Goal: Task Accomplishment & Management: Manage account settings

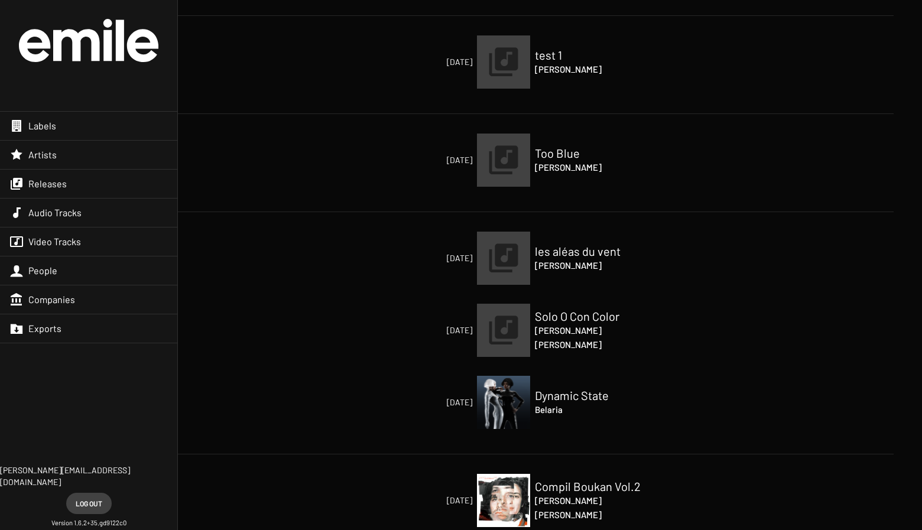
click at [560, 400] on h2 "Dynamic State" at bounding box center [594, 395] width 118 height 14
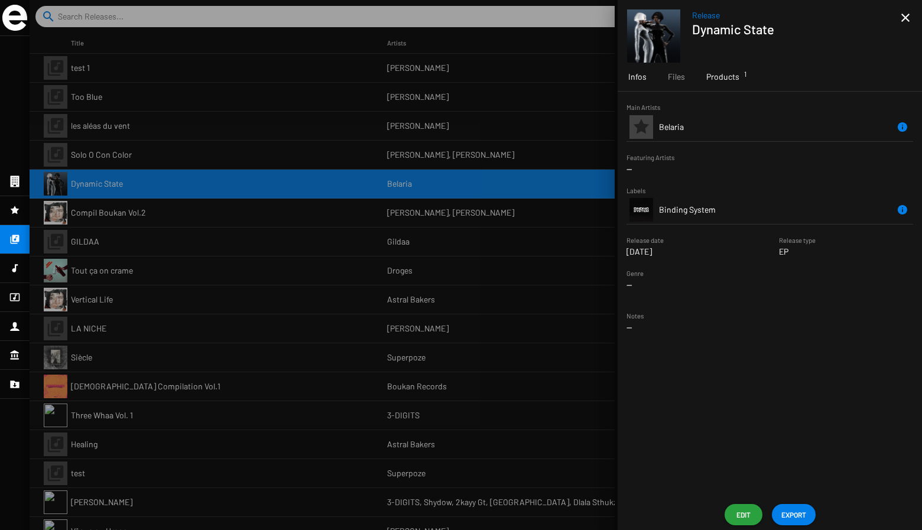
click at [711, 74] on span "Products 1" at bounding box center [722, 77] width 33 height 12
click at [754, 147] on td "BS002D" at bounding box center [717, 148] width 116 height 28
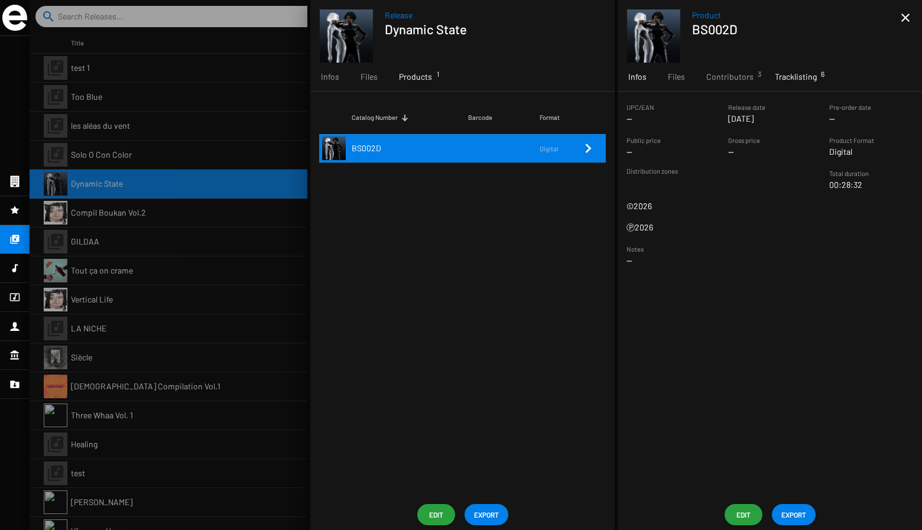
click at [784, 79] on span "Tracklisting 6" at bounding box center [796, 77] width 42 height 12
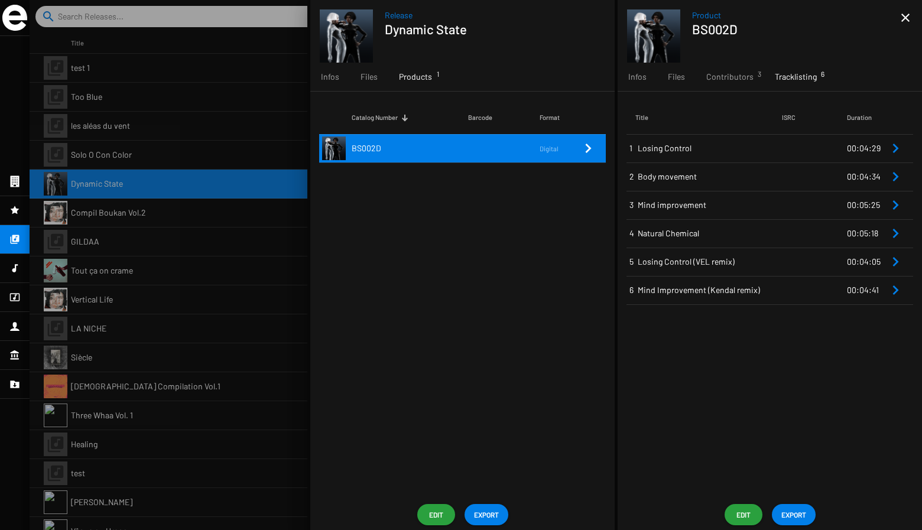
click at [909, 22] on mat-icon "close" at bounding box center [906, 18] width 14 height 14
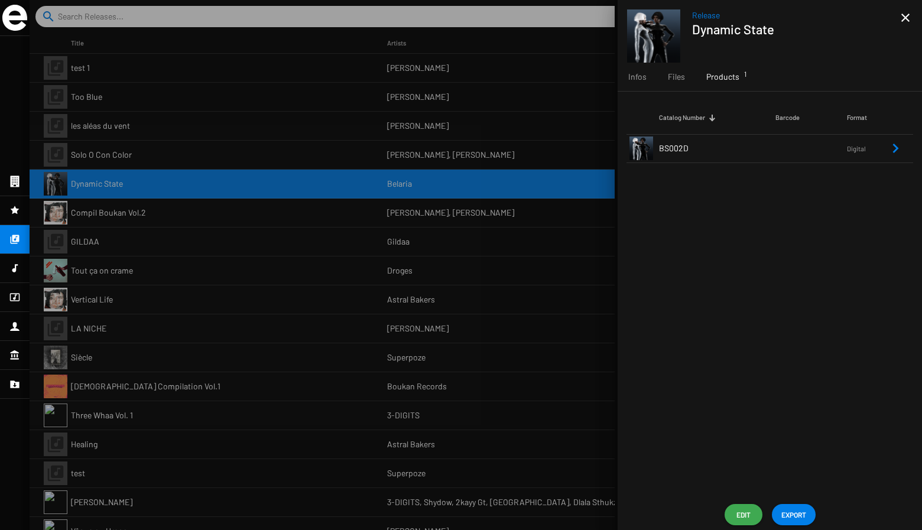
click at [741, 511] on span "Edit" at bounding box center [743, 514] width 19 height 21
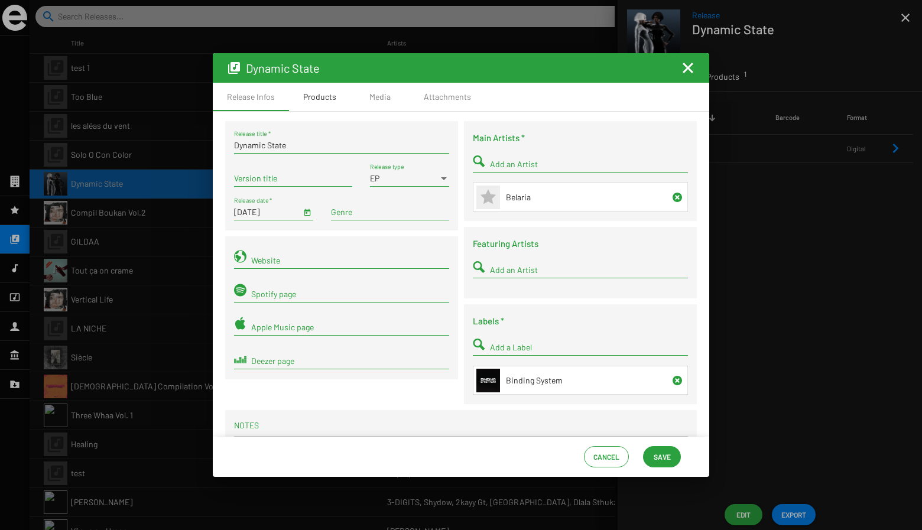
click at [324, 107] on div "Products" at bounding box center [319, 97] width 61 height 28
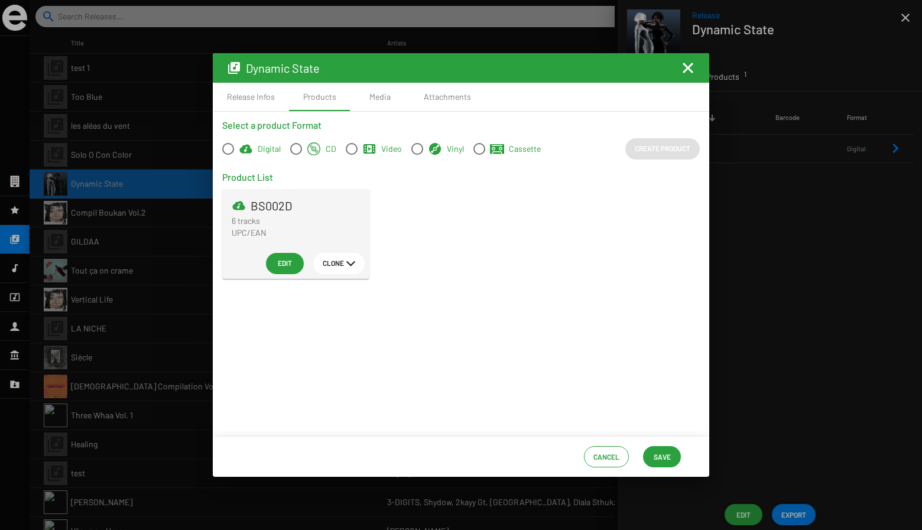
click at [326, 266] on span "Clone" at bounding box center [333, 262] width 21 height 21
click at [334, 380] on button "Vinyl" at bounding box center [346, 378] width 66 height 28
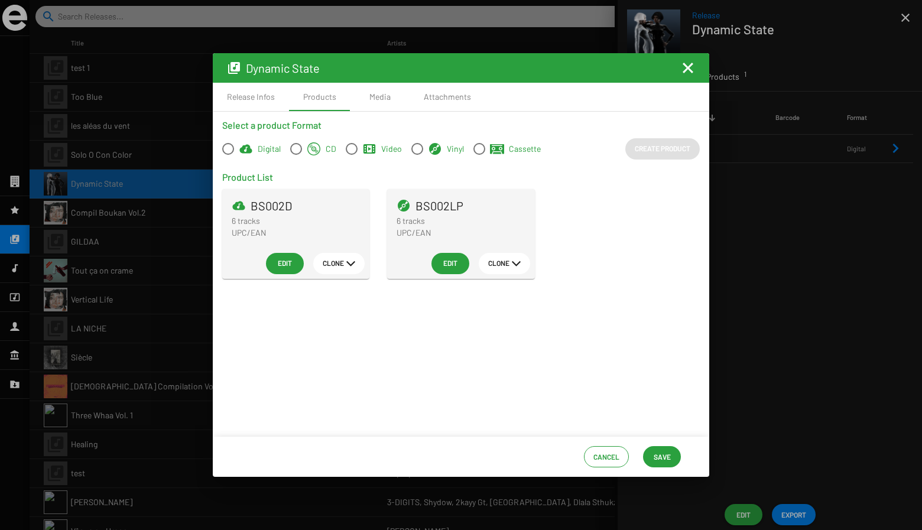
click at [447, 208] on span "BS002LP" at bounding box center [440, 206] width 48 height 12
copy span "BS002LP"
click at [663, 457] on span "Save" at bounding box center [662, 456] width 17 height 21
click at [685, 66] on mat-icon "Fermer la fenêtre" at bounding box center [688, 68] width 14 height 14
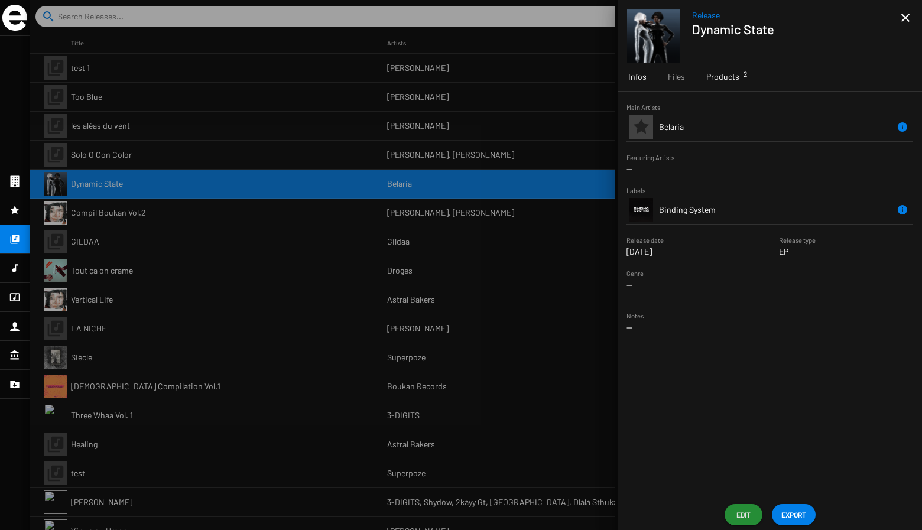
click at [725, 86] on div "Products 2" at bounding box center [723, 77] width 54 height 28
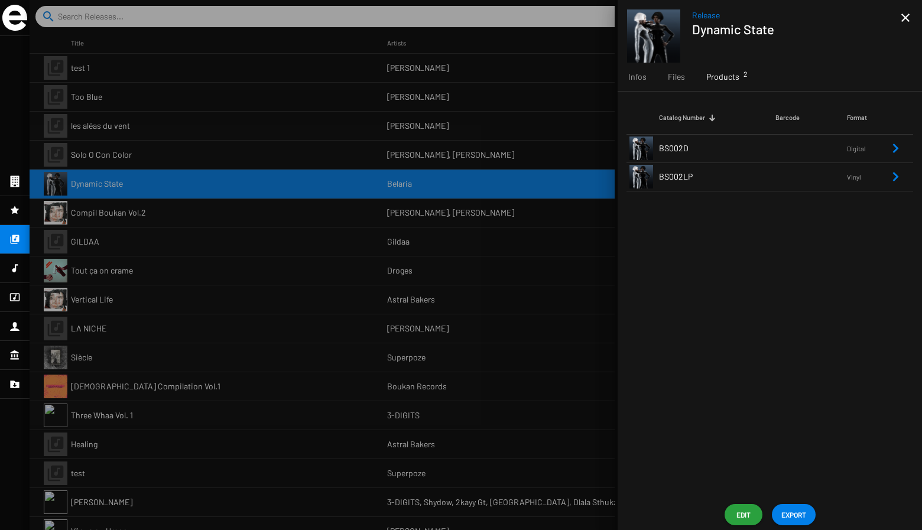
click at [771, 176] on td "BS002LP" at bounding box center [717, 177] width 116 height 28
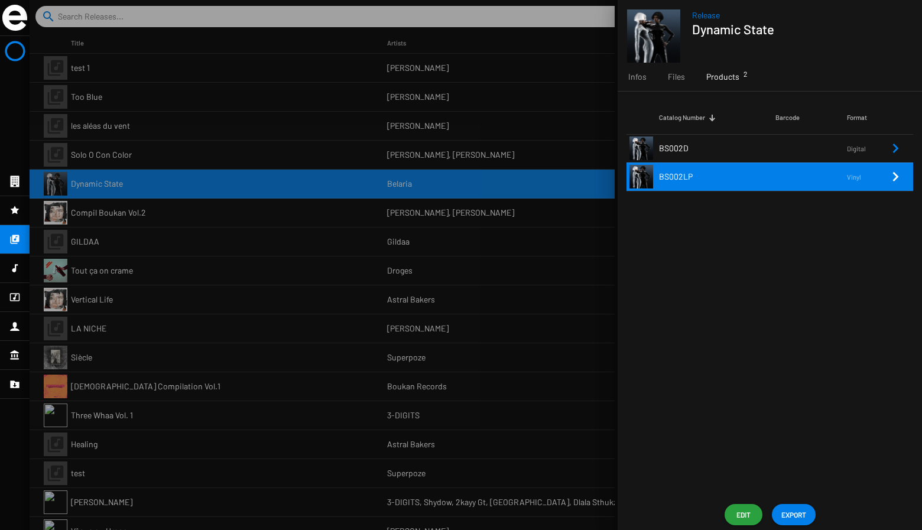
click at [891, 177] on icon "Remove Reference" at bounding box center [896, 177] width 14 height 14
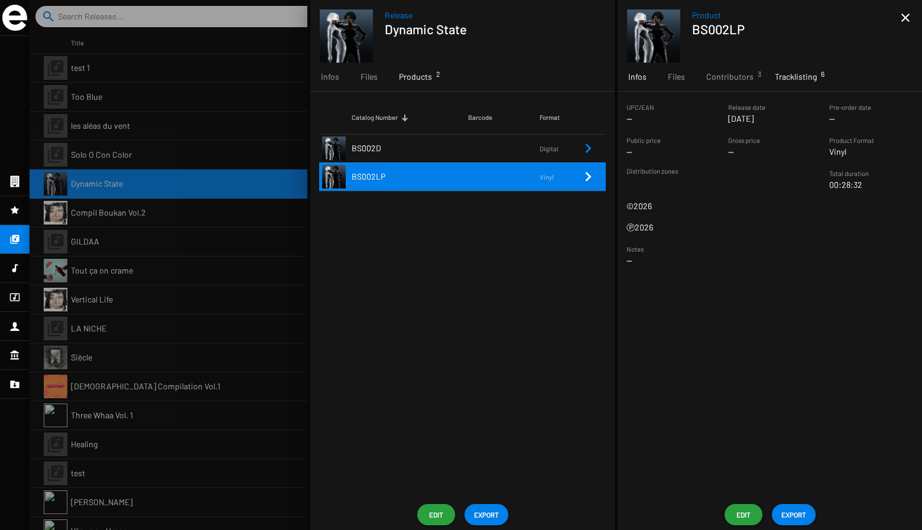
click at [793, 66] on div "Tracklisting 6" at bounding box center [795, 77] width 63 height 28
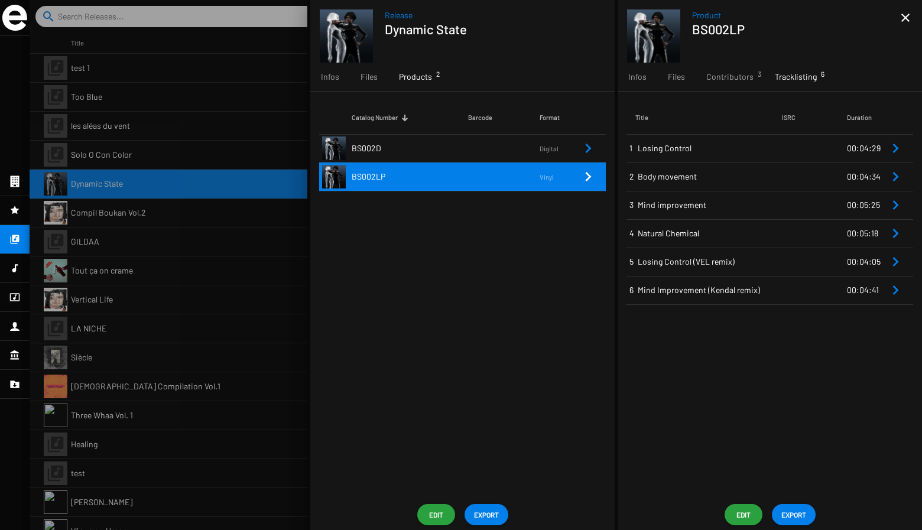
click at [702, 29] on h1 "BS002LP" at bounding box center [791, 28] width 199 height 15
copy h1 "BS002LP"
click at [890, 145] on icon "Remove Reference" at bounding box center [896, 148] width 14 height 14
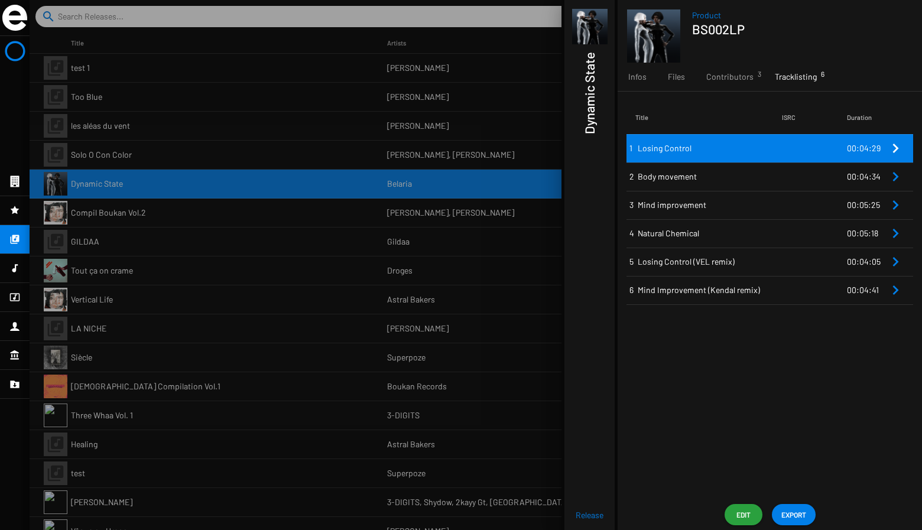
click at [890, 145] on icon "Remove Reference" at bounding box center [896, 148] width 14 height 14
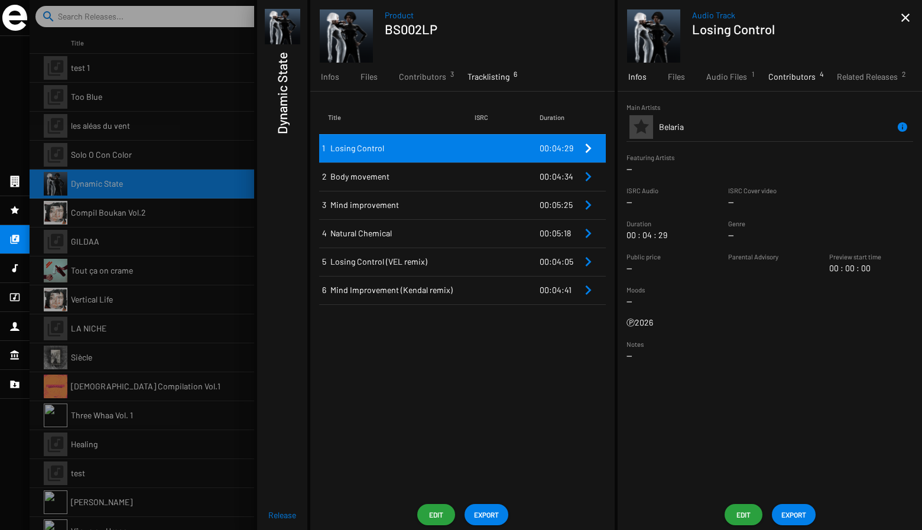
click at [809, 70] on div "Contributors 4" at bounding box center [792, 77] width 69 height 28
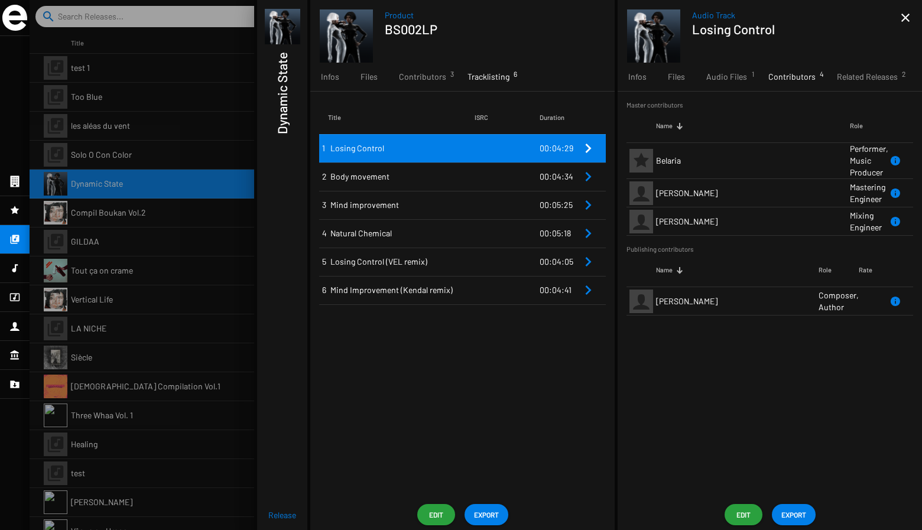
click at [523, 198] on td at bounding box center [507, 205] width 65 height 28
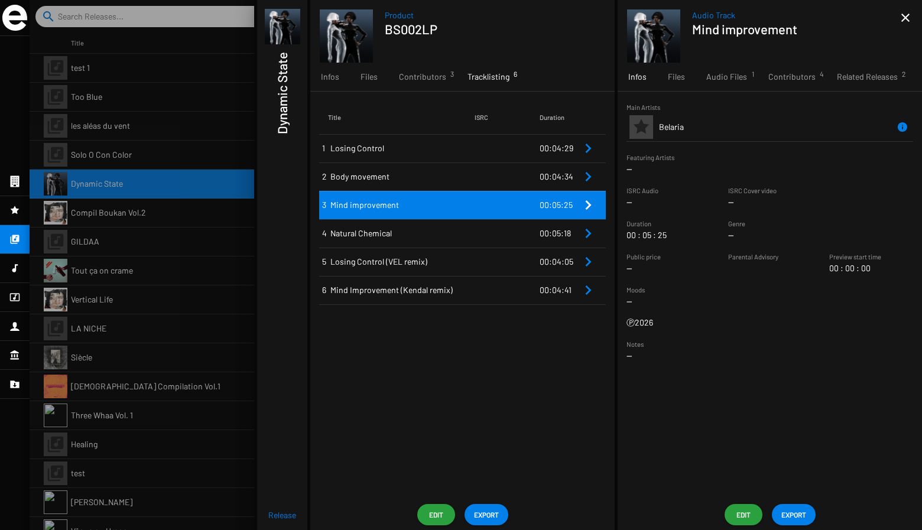
click at [786, 59] on div "Audio Track Mind improvement" at bounding box center [796, 35] width 209 height 53
click at [786, 92] on div "Main Artists [GEOGRAPHIC_DATA] Featuring Artists -- ISRC Audio -- ISRC Cover vi…" at bounding box center [770, 296] width 304 height 408
click at [786, 84] on div "Contributors 4" at bounding box center [792, 77] width 69 height 28
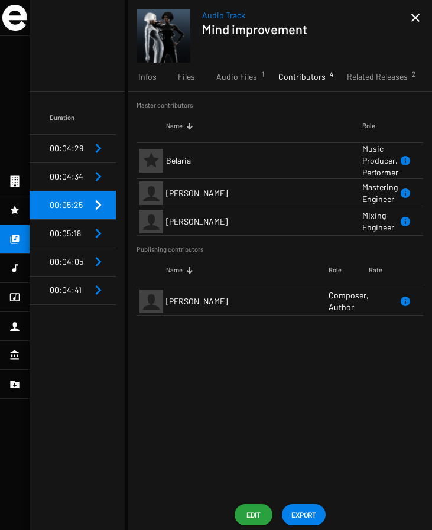
click at [83, 153] on td "00:04:29" at bounding box center [70, 148] width 41 height 28
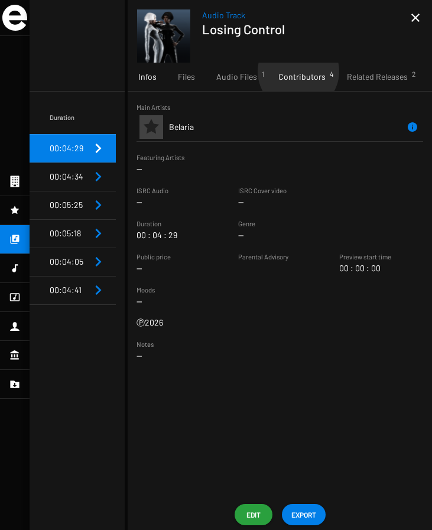
click at [296, 72] on span "Contributors 4" at bounding box center [301, 77] width 47 height 12
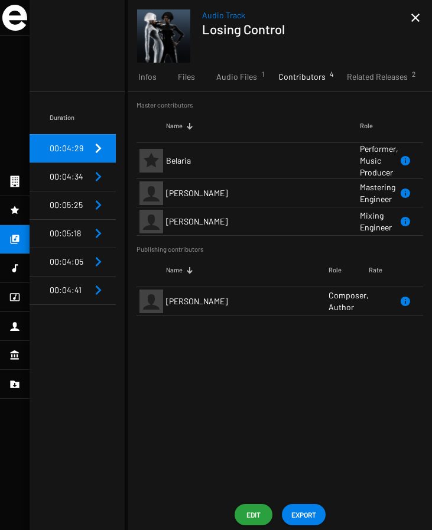
click at [60, 171] on span "00:04:34" at bounding box center [67, 176] width 34 height 10
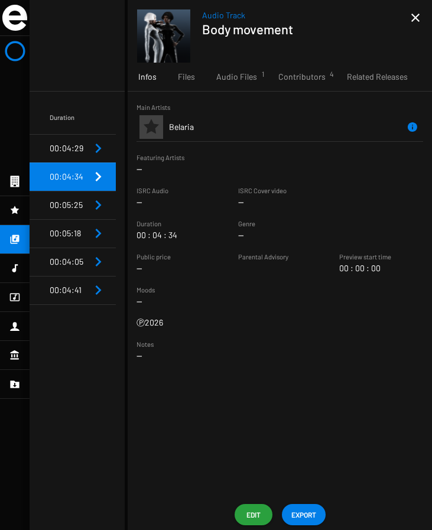
click at [60, 151] on span "00:04:29" at bounding box center [67, 148] width 34 height 10
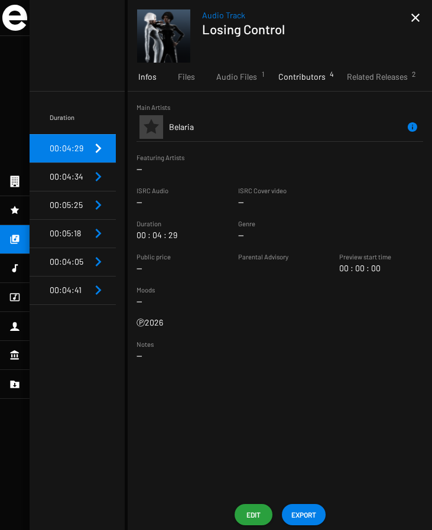
click at [288, 77] on span "Contributors 4" at bounding box center [301, 77] width 47 height 12
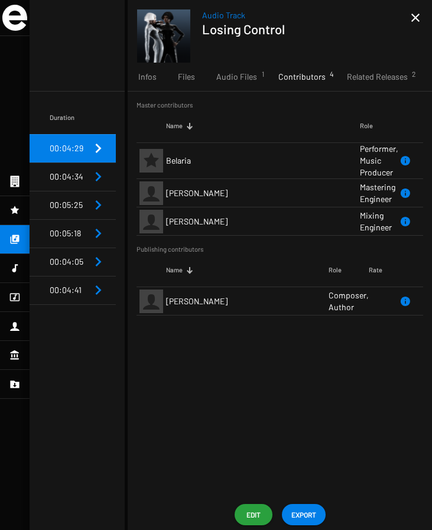
click at [58, 177] on span "00:04:34" at bounding box center [67, 176] width 34 height 10
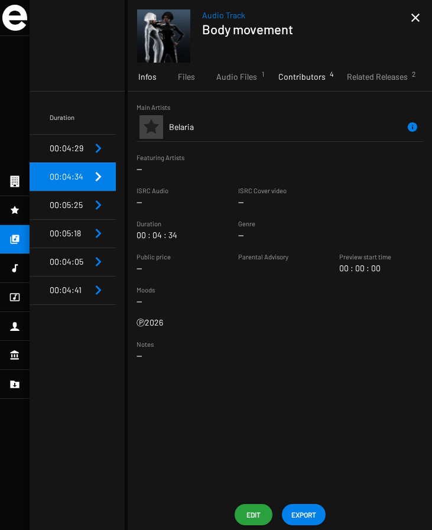
click at [281, 77] on span "Contributors 4" at bounding box center [301, 77] width 47 height 12
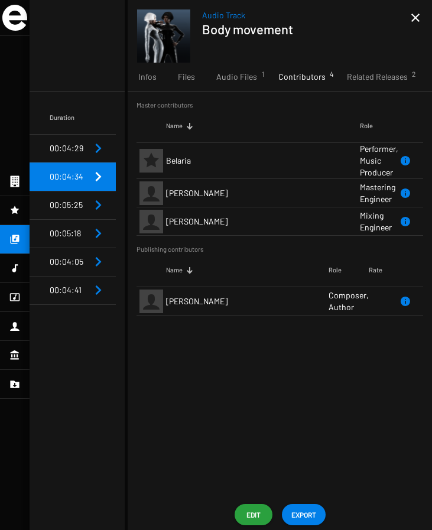
click at [50, 148] on span "00:04:29" at bounding box center [67, 148] width 34 height 10
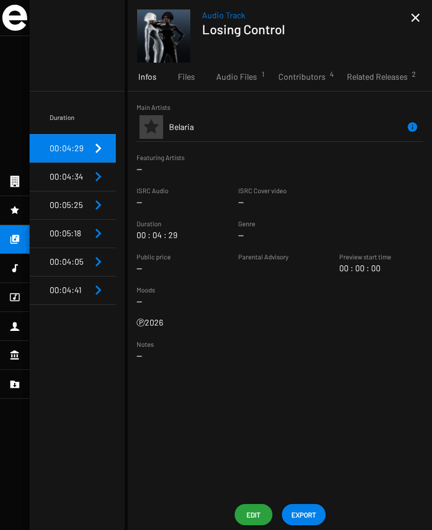
click at [52, 181] on span "00:04:34" at bounding box center [67, 176] width 34 height 10
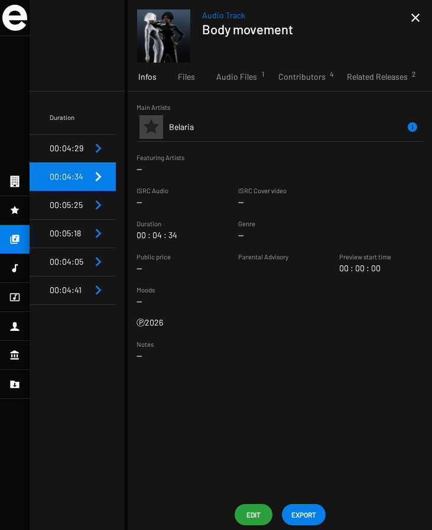
click at [52, 204] on span "00:05:25" at bounding box center [66, 205] width 33 height 10
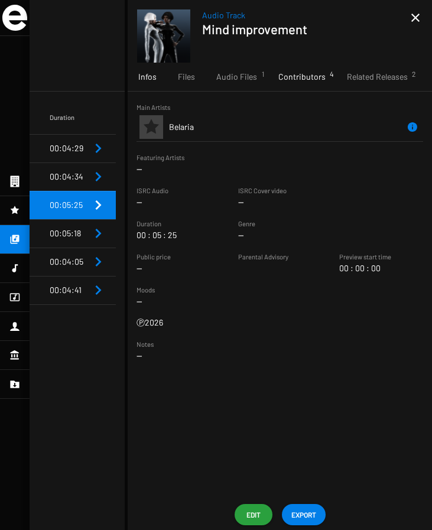
click at [304, 75] on span "Contributors 4" at bounding box center [301, 77] width 47 height 12
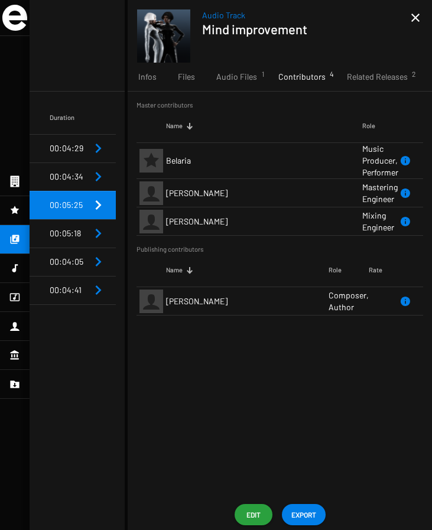
click at [64, 231] on span "00:05:18" at bounding box center [65, 233] width 31 height 10
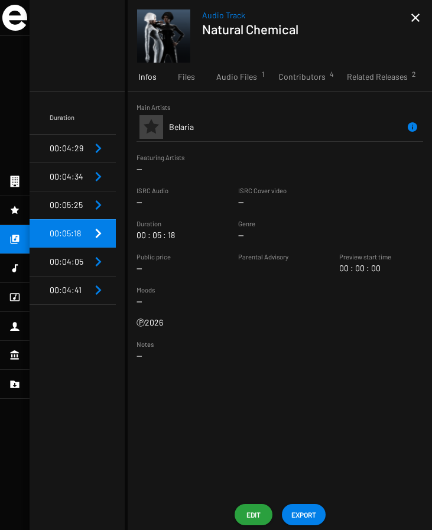
click at [50, 275] on td "00:04:05" at bounding box center [70, 262] width 41 height 28
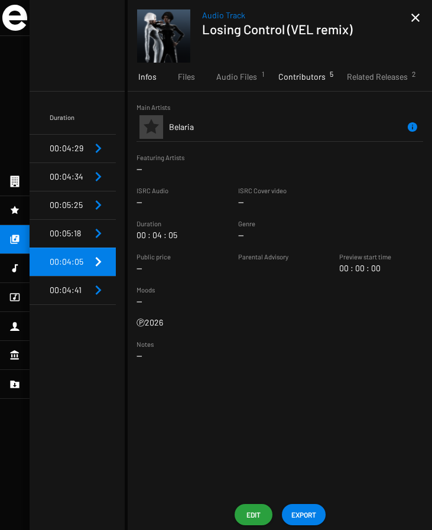
click at [304, 74] on span "Contributors 5" at bounding box center [301, 77] width 47 height 12
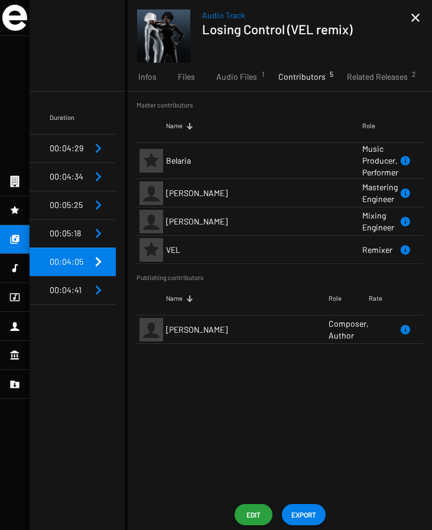
click at [48, 295] on td at bounding box center [17, 290] width 65 height 28
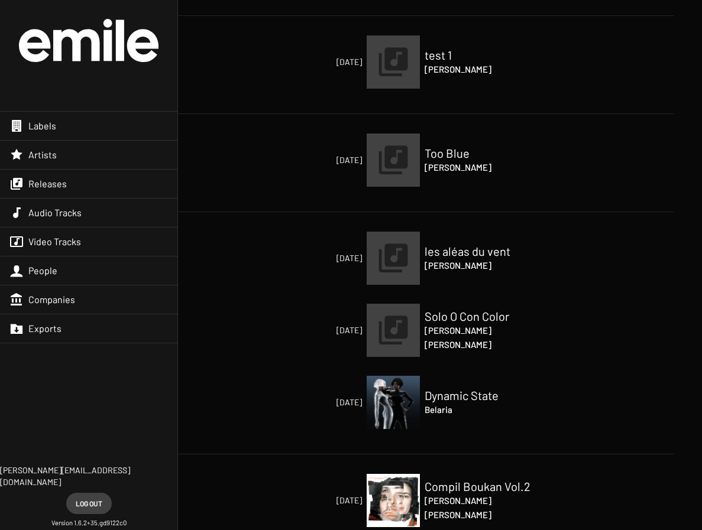
click at [378, 394] on img at bounding box center [393, 402] width 53 height 53
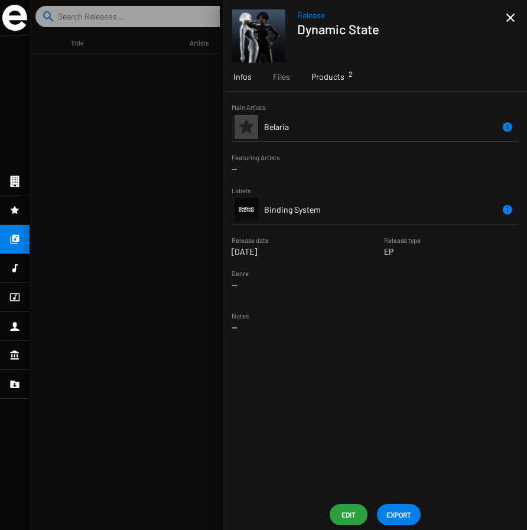
click at [332, 79] on span "Products 2" at bounding box center [328, 77] width 33 height 12
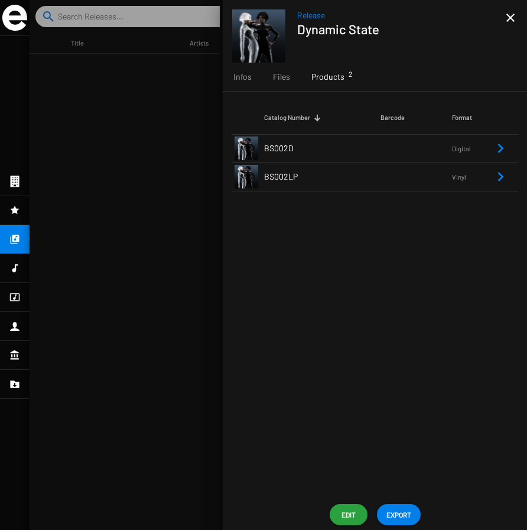
click at [316, 183] on td "BS002LP" at bounding box center [322, 177] width 116 height 28
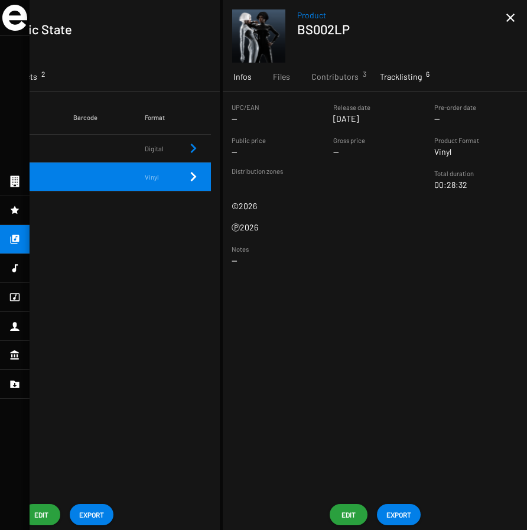
click at [392, 83] on div "Tracklisting 6" at bounding box center [400, 77] width 63 height 28
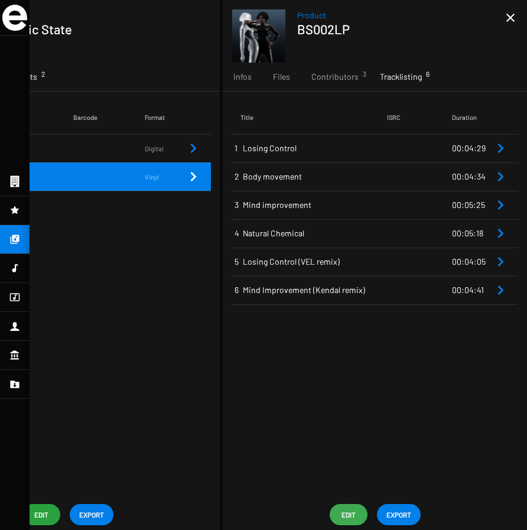
click at [339, 513] on span "Edit" at bounding box center [348, 514] width 19 height 21
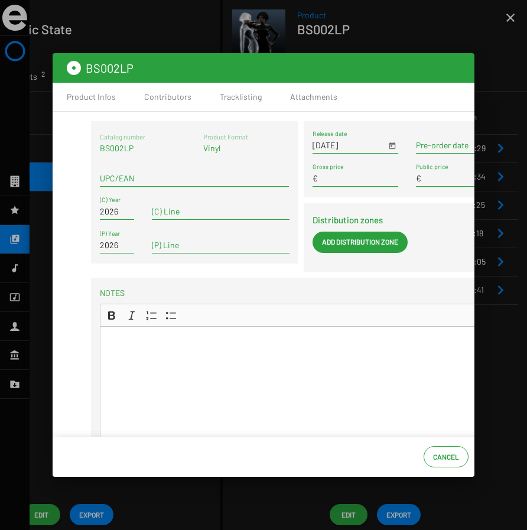
scroll to position [0, 74]
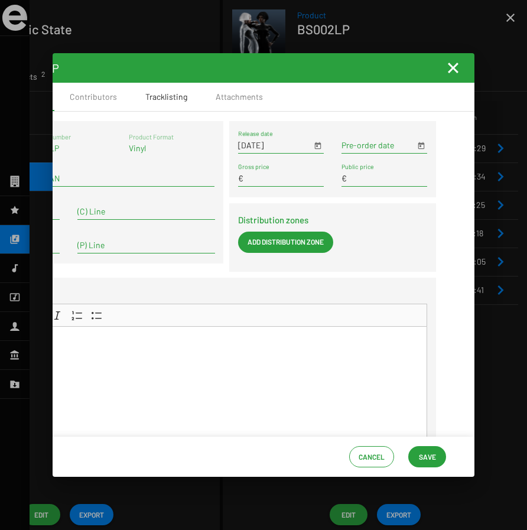
click at [133, 91] on div "Tracklisting" at bounding box center [166, 97] width 70 height 28
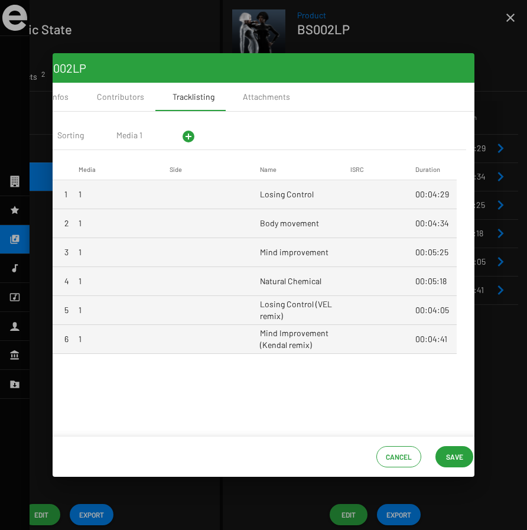
scroll to position [0, 0]
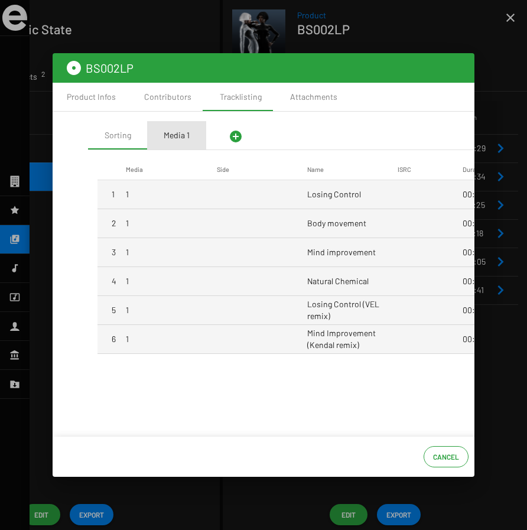
click at [148, 134] on div "Media 1" at bounding box center [176, 135] width 59 height 28
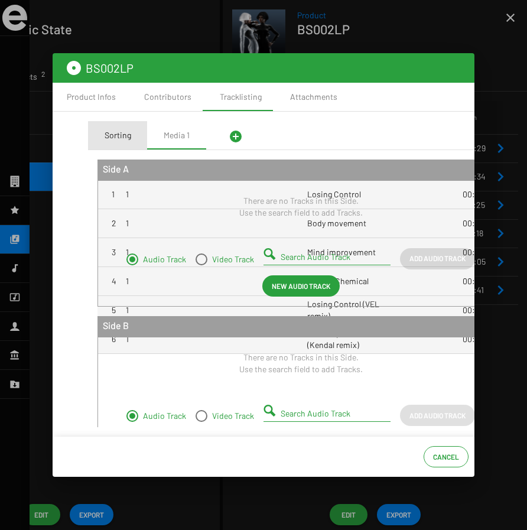
click at [115, 134] on div "Sorting" at bounding box center [118, 135] width 27 height 12
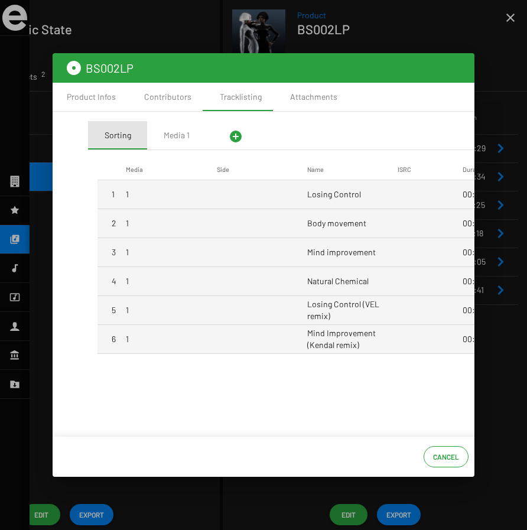
click at [115, 134] on div "Sorting" at bounding box center [118, 135] width 27 height 12
click at [167, 135] on div "Media 1" at bounding box center [177, 135] width 26 height 12
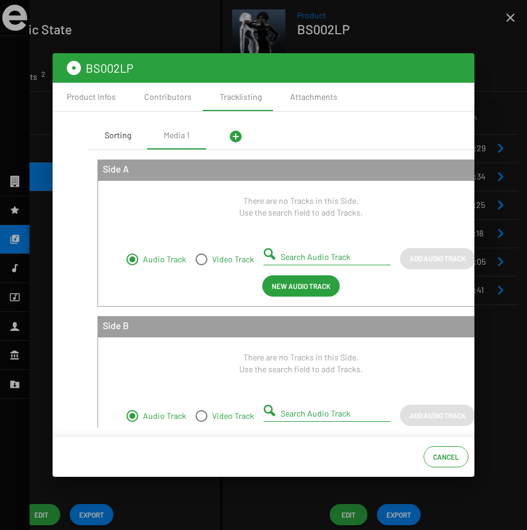
click at [120, 135] on div "Sorting" at bounding box center [118, 135] width 27 height 12
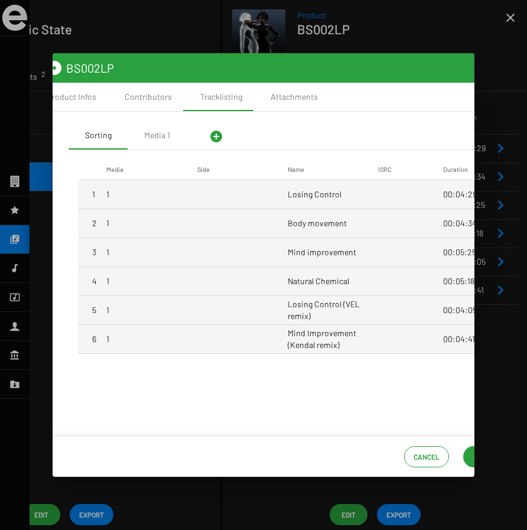
scroll to position [0, 21]
click at [153, 138] on div "Media 1" at bounding box center [155, 135] width 26 height 12
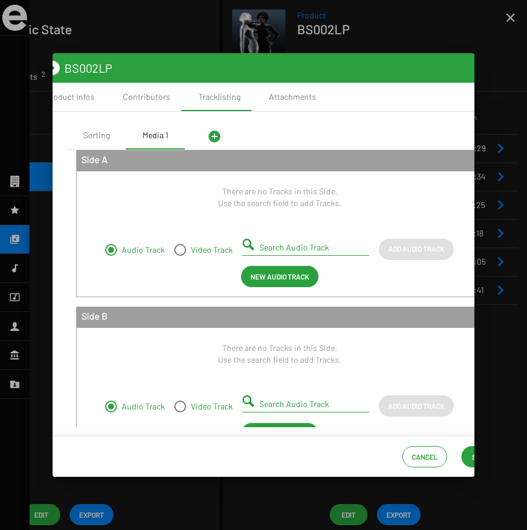
scroll to position [7, 0]
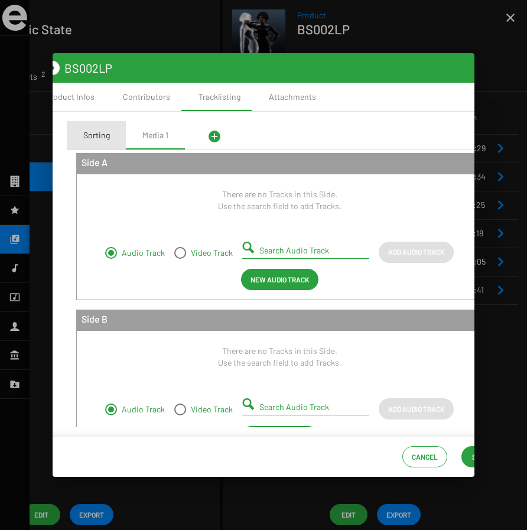
click at [116, 142] on div "Sorting" at bounding box center [96, 135] width 59 height 28
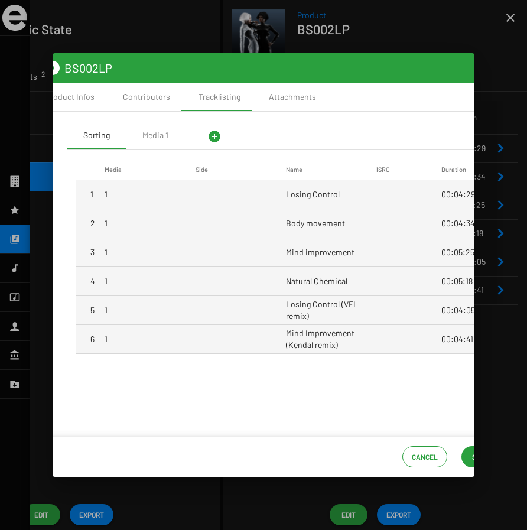
scroll to position [0, 0]
click at [158, 137] on div "Media 1" at bounding box center [155, 135] width 26 height 12
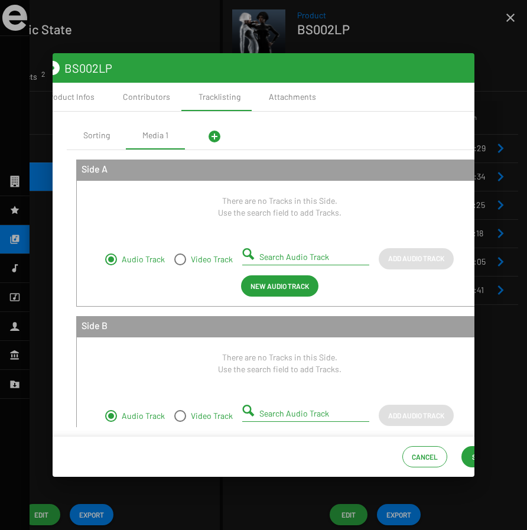
click at [265, 249] on div "Search Audio Track" at bounding box center [309, 253] width 98 height 23
click at [112, 137] on div "Sorting" at bounding box center [96, 135] width 59 height 28
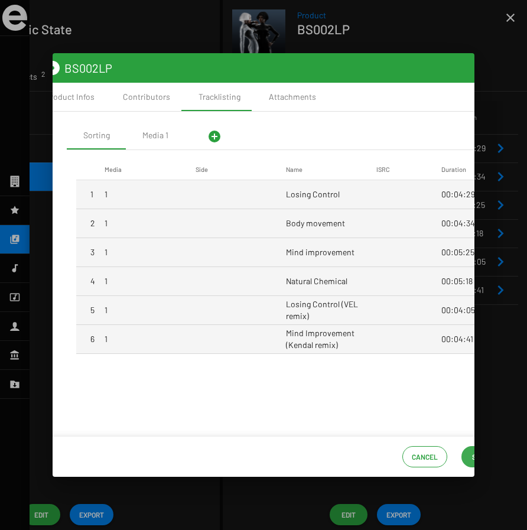
click at [469, 454] on button "Save" at bounding box center [481, 456] width 38 height 21
click at [504, 20] on div at bounding box center [263, 265] width 527 height 530
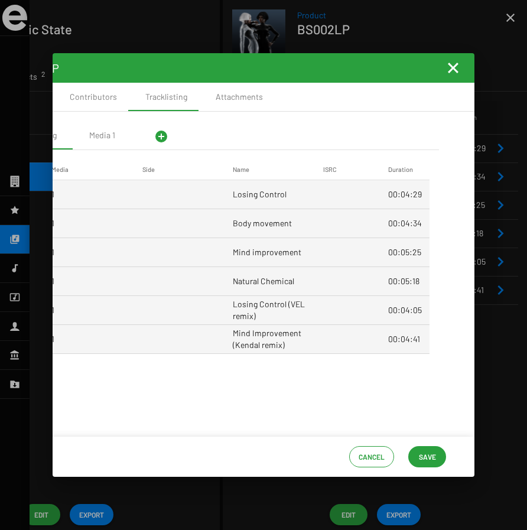
click at [510, 20] on div at bounding box center [263, 265] width 527 height 530
click at [447, 78] on mat-toolbar "BS002LP" at bounding box center [226, 68] width 497 height 30
click at [454, 67] on mat-icon "Fermer la fenêtre" at bounding box center [453, 68] width 14 height 14
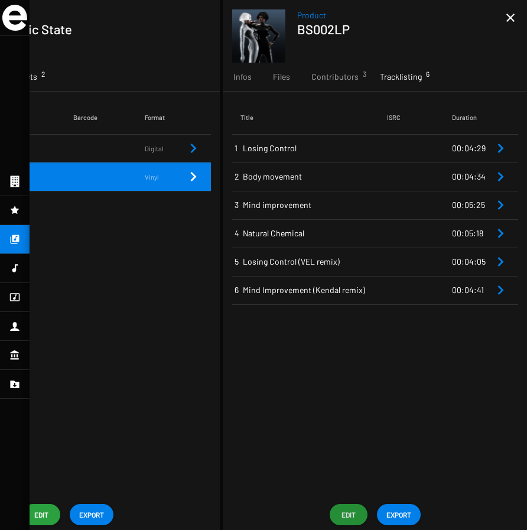
click at [333, 27] on h1 "BS002LP" at bounding box center [396, 28] width 199 height 15
copy div "BS002LP close"
click at [516, 18] on mat-icon "close" at bounding box center [511, 18] width 14 height 14
